Goal: Transaction & Acquisition: Register for event/course

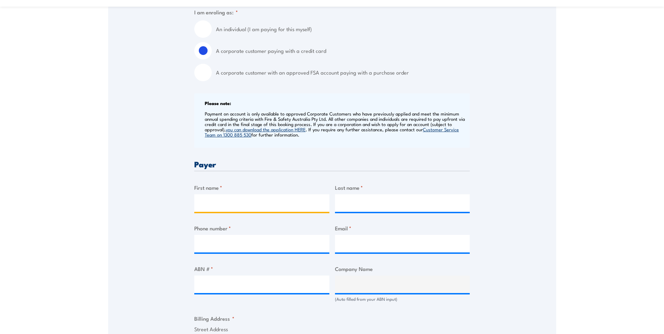
click at [236, 209] on input "First name *" at bounding box center [261, 203] width 135 height 18
type input "Matt"
type input "Coventry"
type input "0419518645"
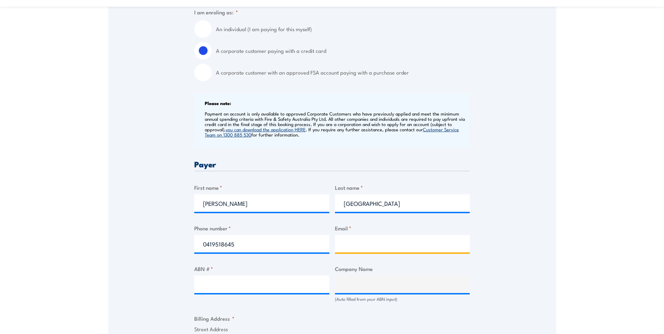
type input "matt@coventryproduce.com.au"
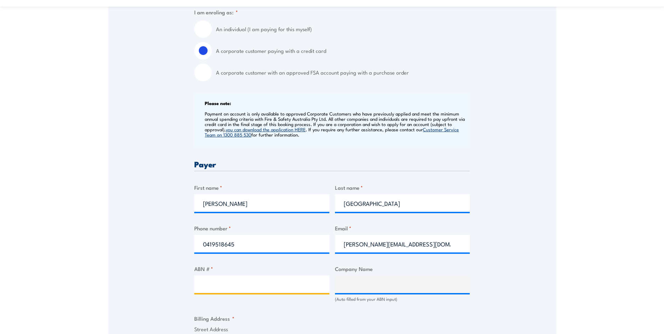
click at [287, 291] on input "ABN # *" at bounding box center [261, 285] width 135 height 18
type input "58174326638"
type input "The Trustee for COVENTRY FAMILY TRUST"
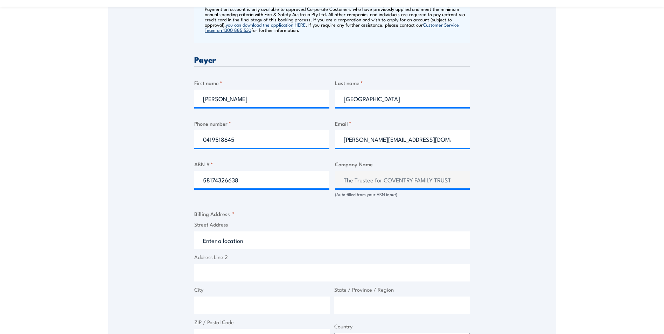
scroll to position [315, 0]
click at [239, 247] on input "Street Address" at bounding box center [332, 240] width 276 height 18
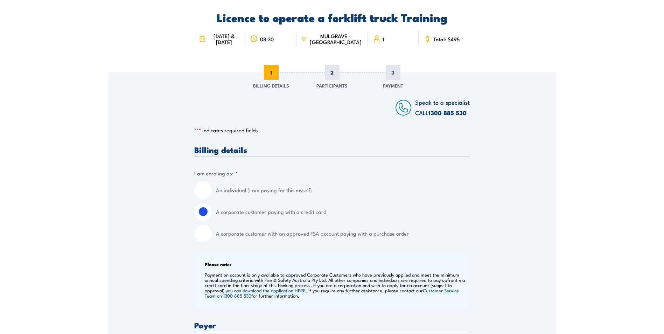
scroll to position [0, 0]
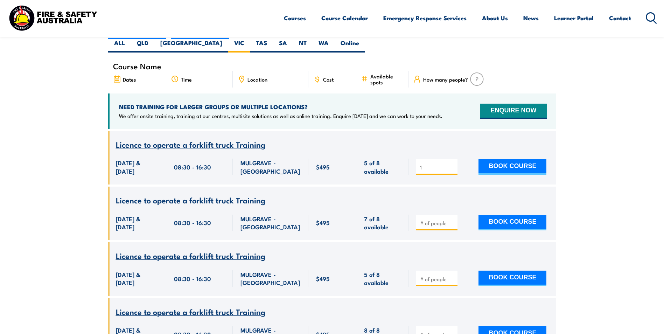
click at [454, 164] on input "1" at bounding box center [437, 167] width 35 height 7
click at [452, 164] on input "2" at bounding box center [437, 167] width 35 height 7
click at [453, 164] on input "1" at bounding box center [437, 167] width 35 height 7
type input "0"
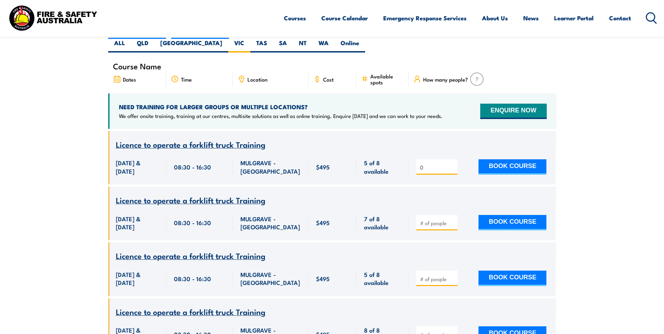
click at [441, 220] on input "number" at bounding box center [437, 223] width 35 height 7
type input "1"
click at [452, 220] on input "1" at bounding box center [437, 223] width 35 height 7
click at [495, 220] on button "BOOK COURSE" at bounding box center [513, 222] width 68 height 15
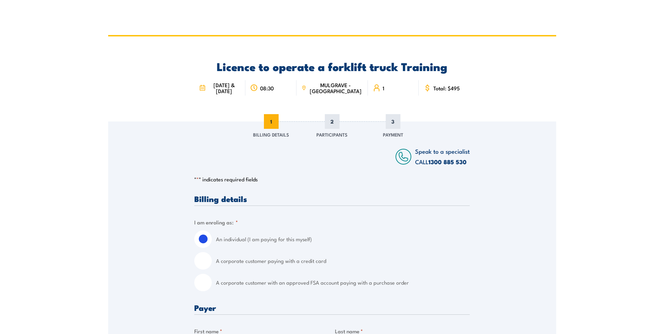
click at [196, 267] on input "A corporate customer paying with a credit card" at bounding box center [203, 261] width 18 height 18
radio input "true"
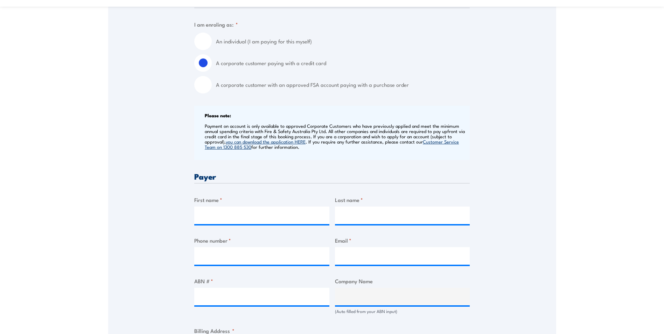
scroll to position [210, 0]
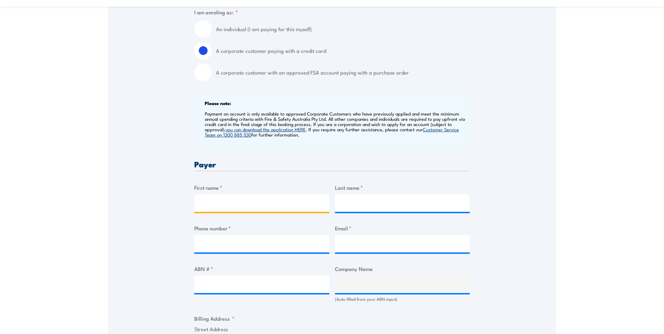
click at [270, 212] on input "First name *" at bounding box center [261, 203] width 135 height 18
type input "Matt"
type input "Coventry"
type input "0419518645"
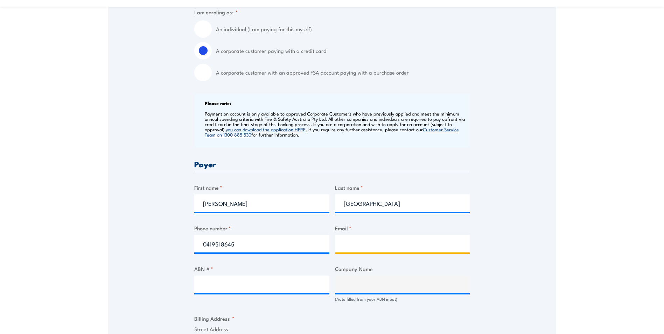
type input "matt@coventryproduce.com.au"
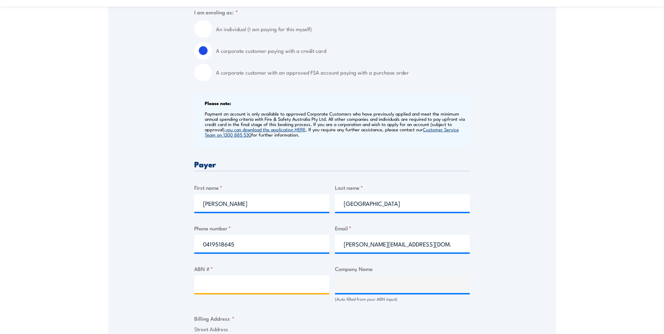
click at [258, 293] on input "ABN # *" at bounding box center [261, 285] width 135 height 18
type input "58174326638"
type input "The Trustee for COVENTRY FAMILY TRUST"
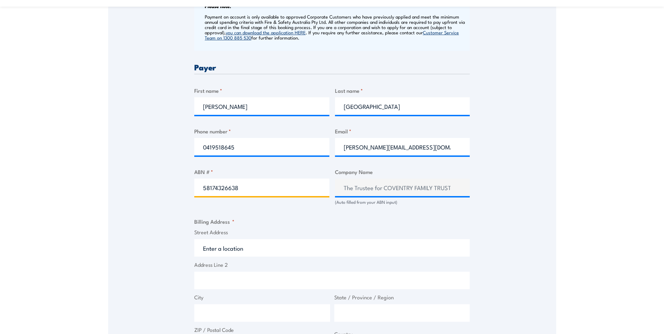
scroll to position [315, 0]
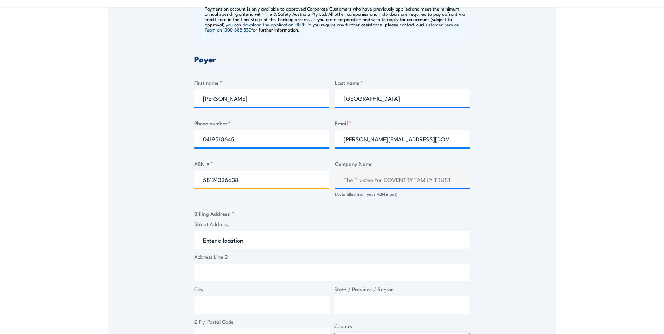
type input "58174326638"
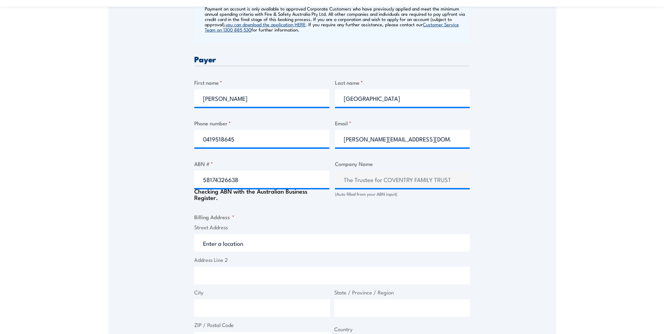
click at [251, 249] on input "Street Address" at bounding box center [332, 243] width 276 height 18
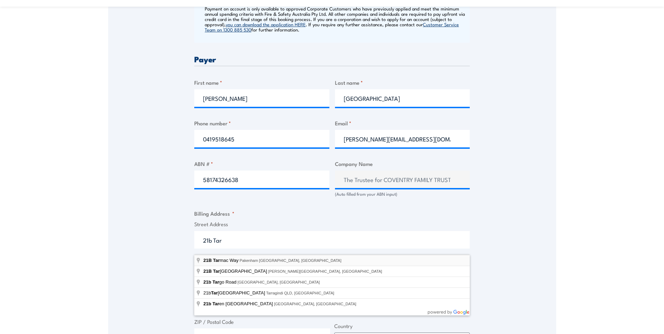
type input "21B Tarmac Way, Pakenham VIC, Australia"
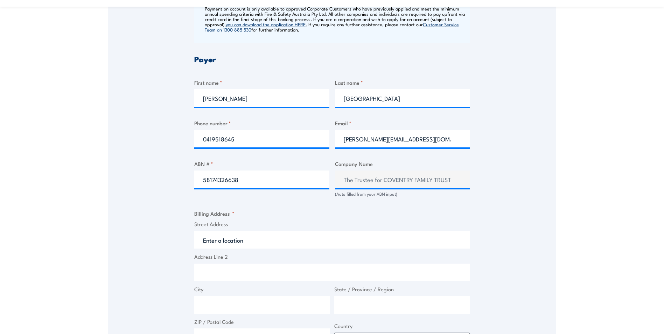
type input "21B Tarmac Way"
type input "Pakenham"
type input "Victoria"
type input "3810"
select select "Australia"
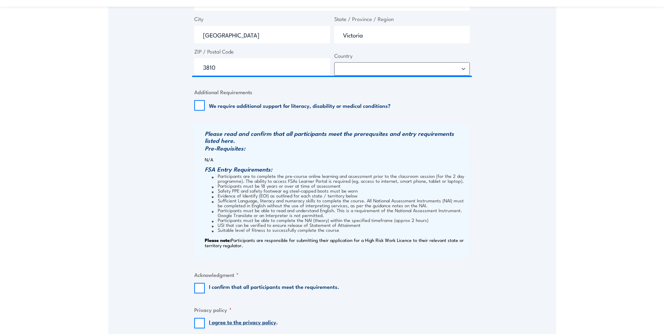
scroll to position [595, 0]
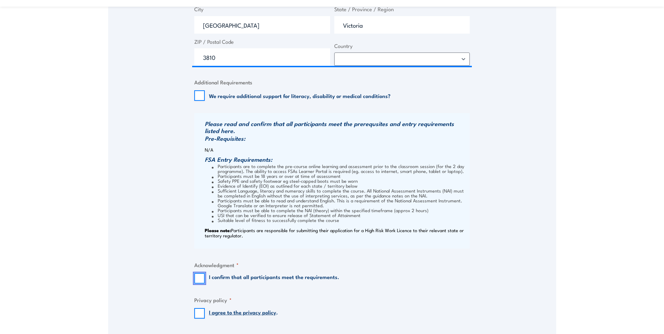
click at [201, 283] on input "I confirm that all participants meet the requirements." at bounding box center [199, 278] width 11 height 11
checkbox input "true"
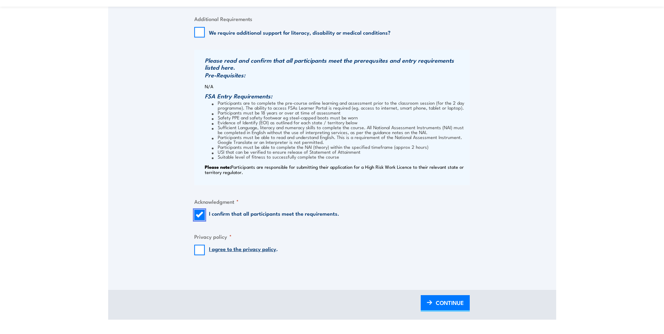
scroll to position [665, 0]
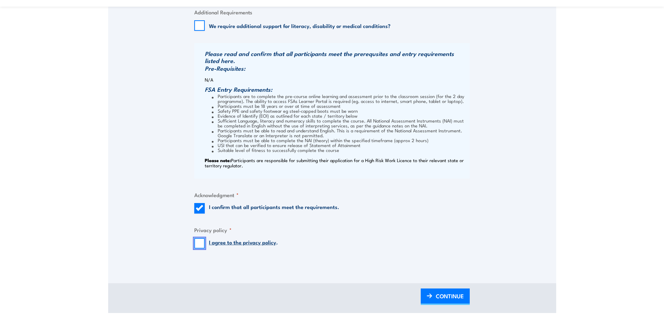
click at [197, 249] on input "I agree to the privacy policy ." at bounding box center [199, 243] width 11 height 11
checkbox input "true"
click at [434, 305] on link "CONTINUE" at bounding box center [445, 296] width 49 height 16
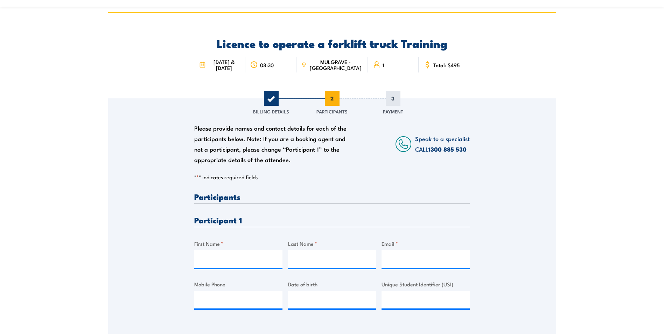
scroll to position [35, 0]
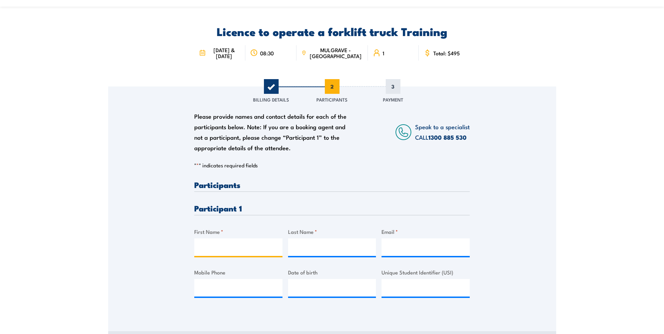
click at [249, 256] on input "First Name *" at bounding box center [238, 247] width 88 height 18
type input "Burke"
click at [301, 256] on input "Last Name *" at bounding box center [332, 247] width 88 height 18
type input "Dempsey"
click at [398, 254] on input "Email *" at bounding box center [426, 247] width 88 height 18
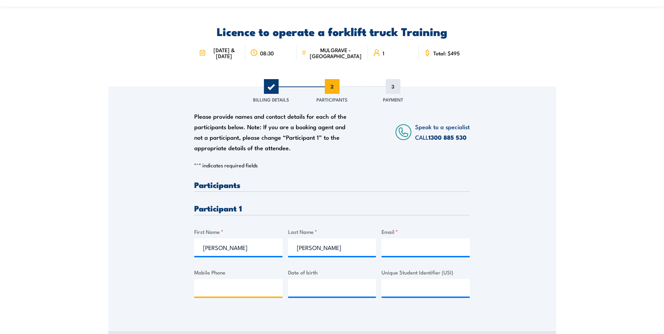
click at [224, 293] on input "Mobile Phone" at bounding box center [238, 288] width 88 height 18
click at [307, 297] on input "__/__/____" at bounding box center [332, 288] width 88 height 18
click at [295, 293] on input "__/__/____" at bounding box center [332, 288] width 88 height 18
type input "09/02/2001"
click at [208, 296] on input "Mobile Phone" at bounding box center [238, 288] width 88 height 18
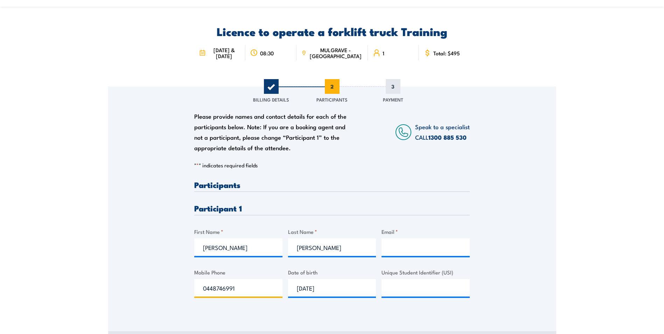
type input "0448746991"
click at [420, 253] on input "Email *" at bounding box center [426, 247] width 88 height 18
click at [302, 294] on input "09/02/2001" at bounding box center [332, 288] width 88 height 18
click at [305, 293] on input "09/02/2001" at bounding box center [332, 288] width 88 height 18
type input "07/02/2001"
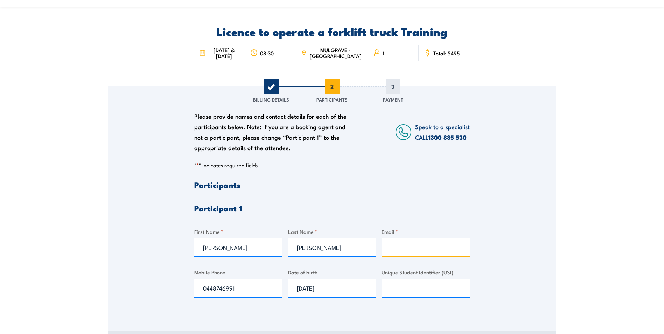
click at [416, 247] on input "Email *" at bounding box center [426, 247] width 88 height 18
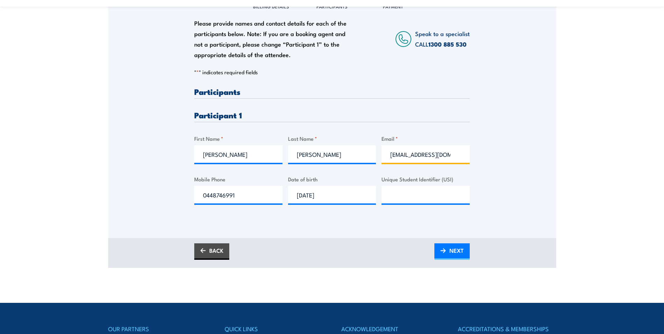
scroll to position [140, 0]
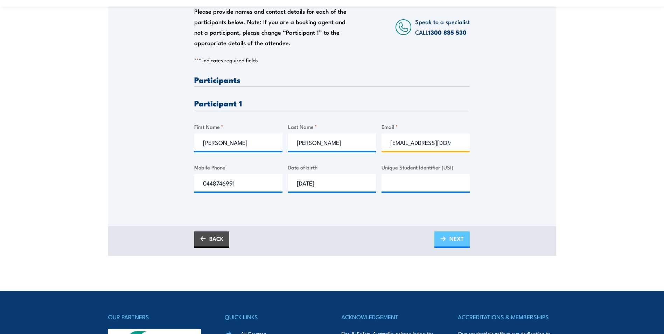
type input "bademps2@gmail.com.au"
click at [445, 241] on img at bounding box center [443, 238] width 6 height 5
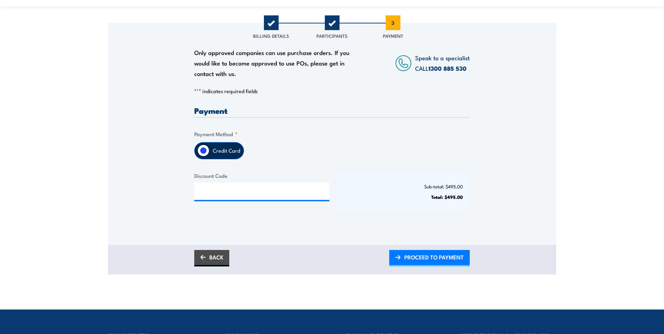
scroll to position [105, 0]
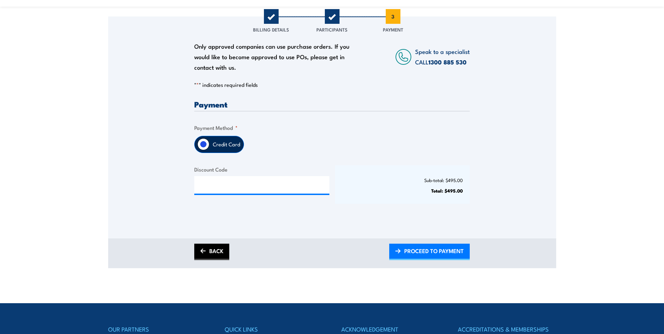
click at [203, 253] on img at bounding box center [203, 251] width 6 height 5
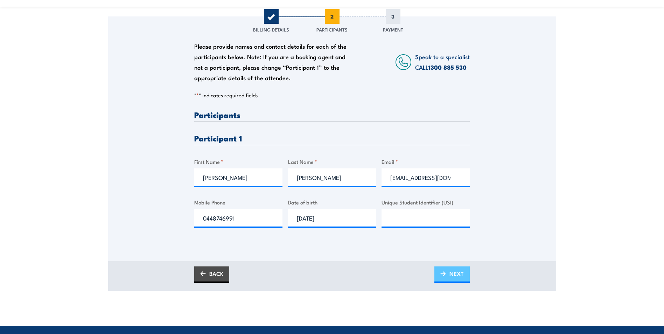
click at [447, 281] on link "NEXT" at bounding box center [451, 274] width 35 height 16
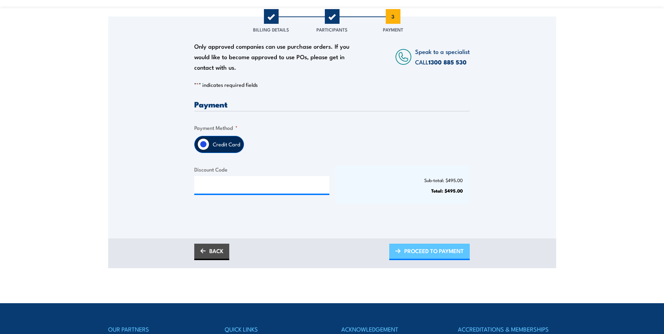
click at [409, 259] on span "PROCEED TO PAYMENT" at bounding box center [434, 251] width 60 height 19
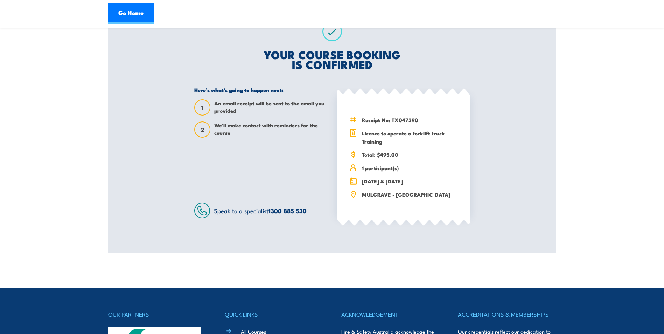
scroll to position [140, 0]
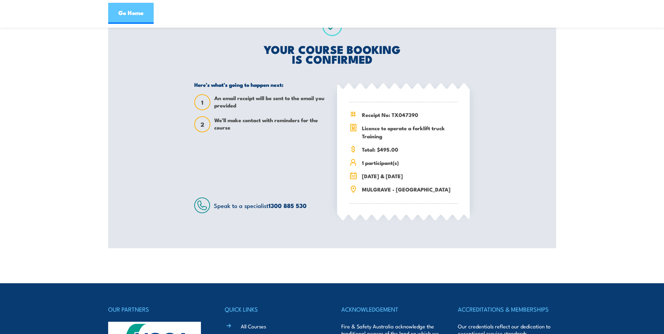
click at [135, 16] on link "Go Home" at bounding box center [131, 13] width 46 height 21
